Goal: Information Seeking & Learning: Understand process/instructions

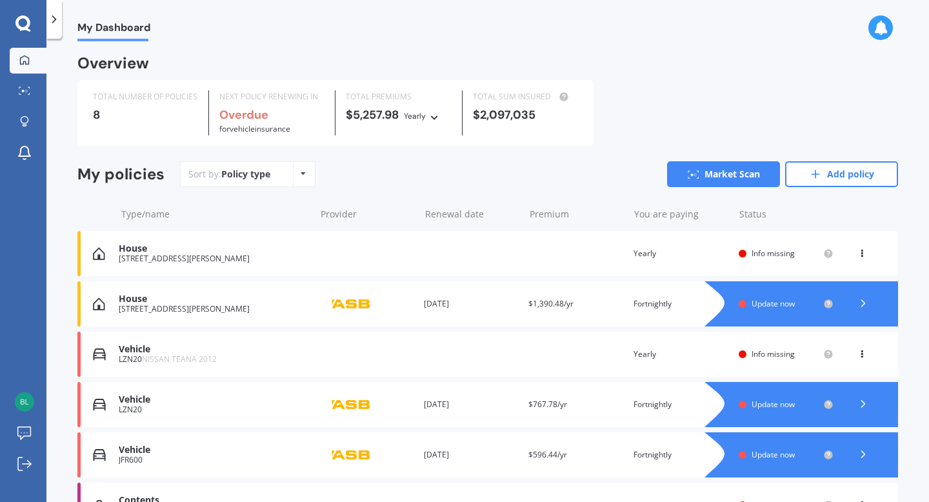
click at [263, 303] on div "House" at bounding box center [214, 298] width 190 height 11
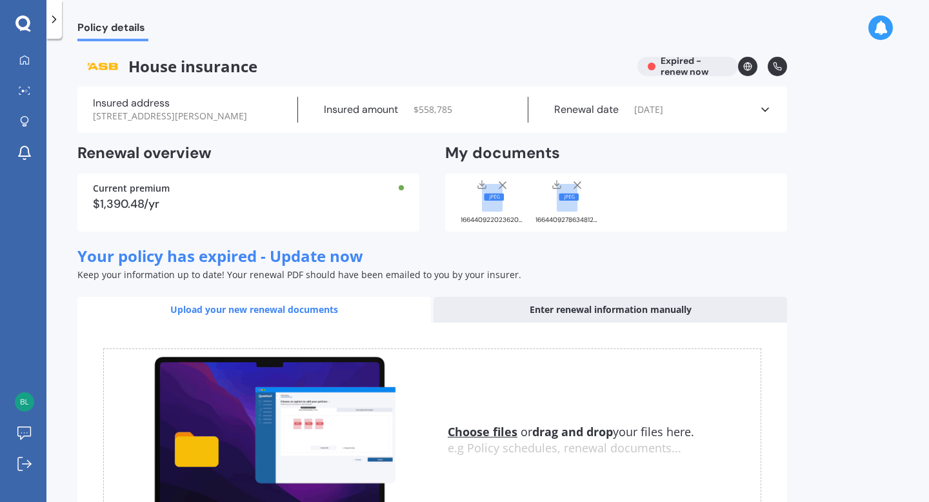
click at [493, 201] on rect at bounding box center [494, 197] width 20 height 7
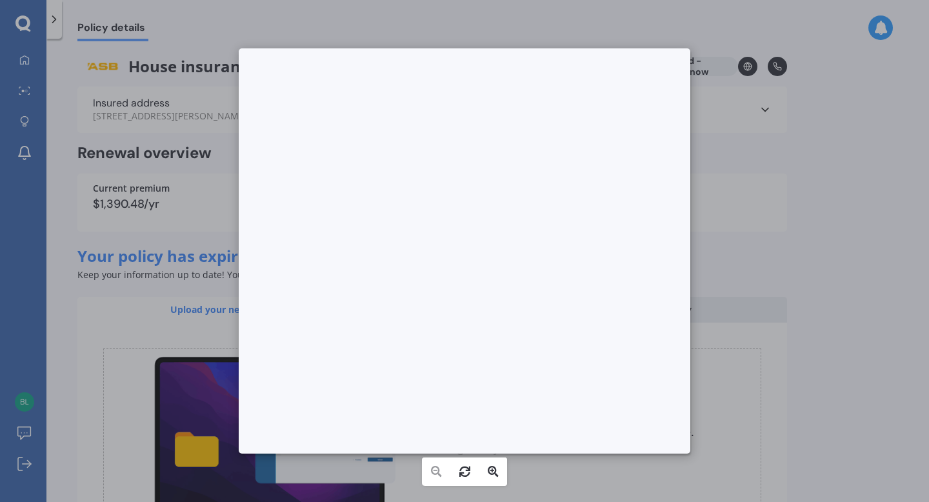
drag, startPoint x: 602, startPoint y: 318, endPoint x: 401, endPoint y: 63, distance: 324.3
click at [274, 6] on div at bounding box center [269, 1] width 10 height 10
click at [740, 262] on div at bounding box center [464, 251] width 929 height 502
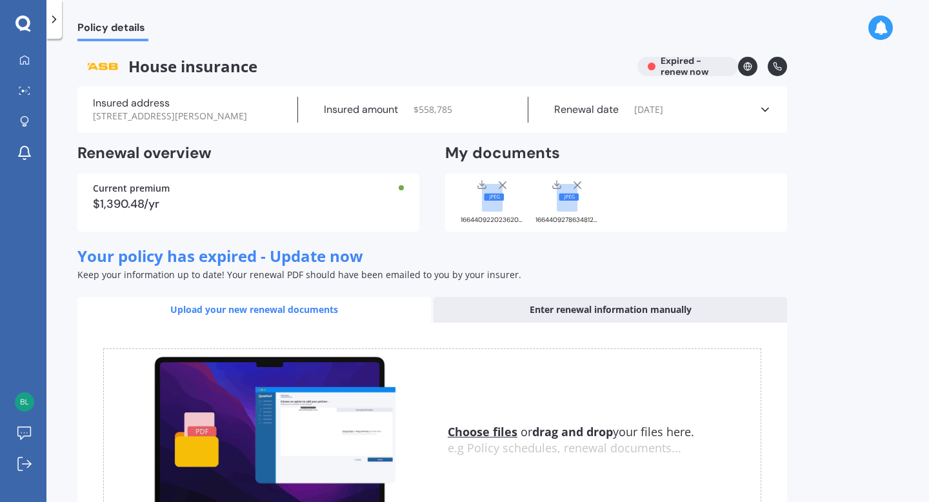
click at [559, 190] on icon at bounding box center [557, 184] width 10 height 10
click at [568, 201] on rect at bounding box center [569, 197] width 20 height 7
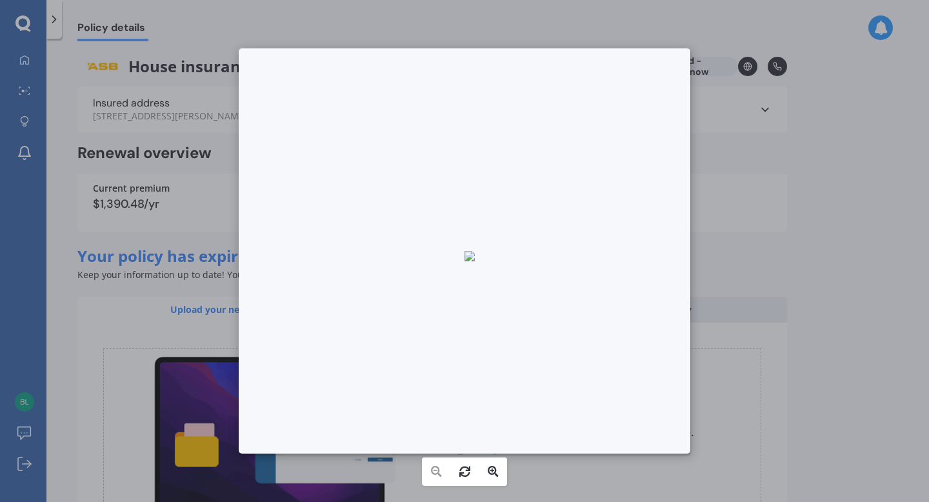
click at [475, 261] on div at bounding box center [469, 256] width 10 height 10
drag, startPoint x: 691, startPoint y: 231, endPoint x: 644, endPoint y: 277, distance: 66.6
click at [644, 277] on div at bounding box center [464, 251] width 929 height 502
